Goal: Task Accomplishment & Management: Manage account settings

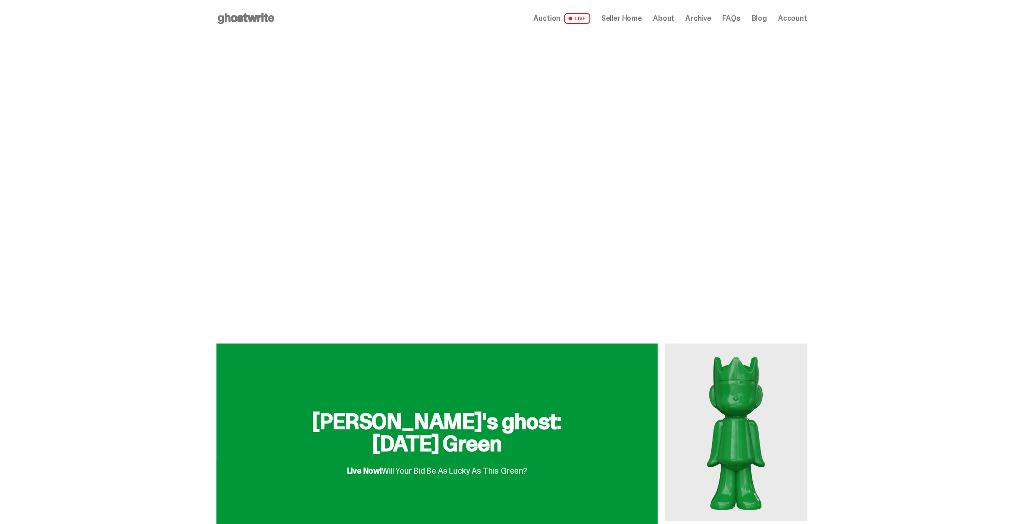
click at [635, 19] on span "Seller Home" at bounding box center [621, 18] width 41 height 7
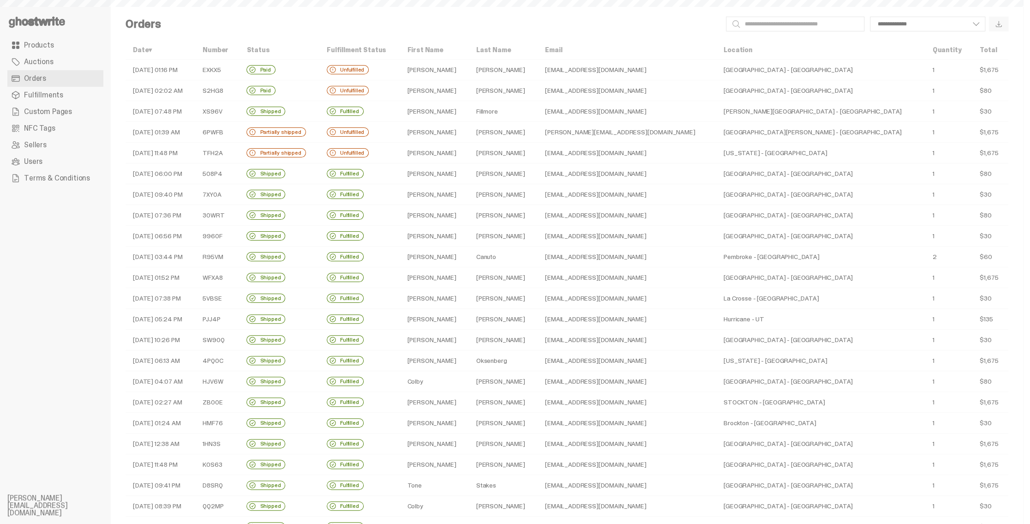
select select
click at [181, 114] on td "[DATE] 07:48 PM" at bounding box center [161, 111] width 70 height 21
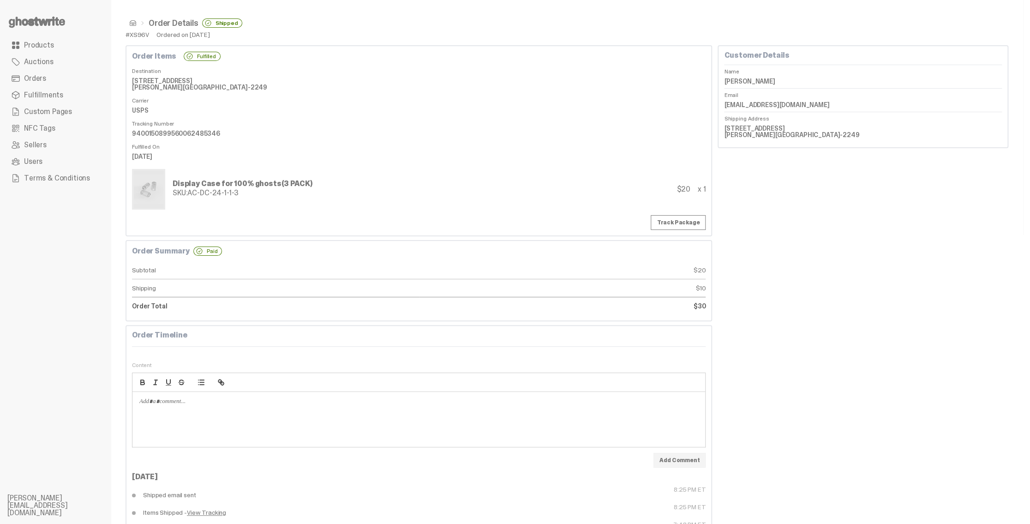
scroll to position [90, 0]
